Goal: Task Accomplishment & Management: Use online tool/utility

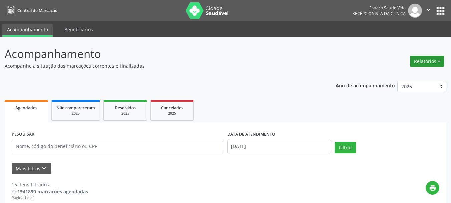
click at [417, 61] on button "Relatórios" at bounding box center [427, 60] width 34 height 11
click at [392, 76] on link "Agendamentos" at bounding box center [408, 75] width 72 height 9
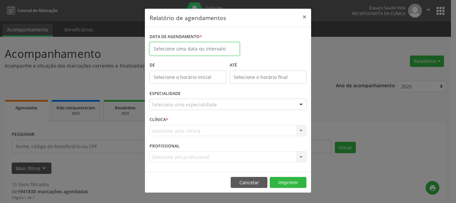
click at [185, 43] on input "text" at bounding box center [195, 48] width 90 height 13
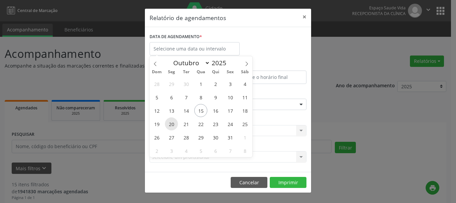
click at [172, 123] on span "20" at bounding box center [171, 123] width 13 height 13
type input "[DATE]"
click at [172, 123] on span "20" at bounding box center [171, 123] width 13 height 13
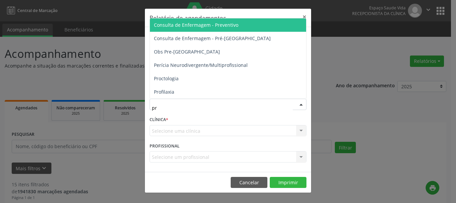
type input "pro"
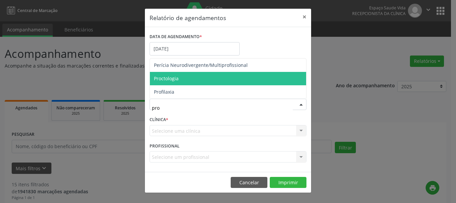
click at [172, 76] on span "Proctologia" at bounding box center [166, 78] width 25 height 6
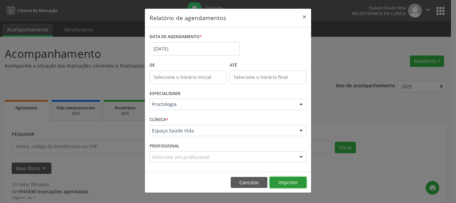
click at [282, 181] on button "Imprimir" at bounding box center [288, 182] width 37 height 11
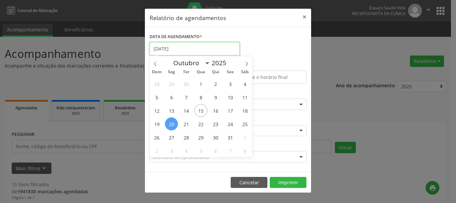
click at [176, 48] on input "[DATE]" at bounding box center [195, 48] width 90 height 13
click at [170, 135] on span "27" at bounding box center [171, 136] width 13 height 13
type input "[DATE]"
click at [170, 135] on span "27" at bounding box center [171, 136] width 13 height 13
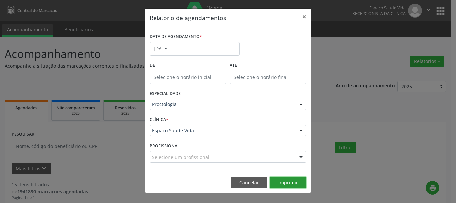
click at [279, 179] on button "Imprimir" at bounding box center [288, 182] width 37 height 11
